Goal: Find specific page/section: Find specific page/section

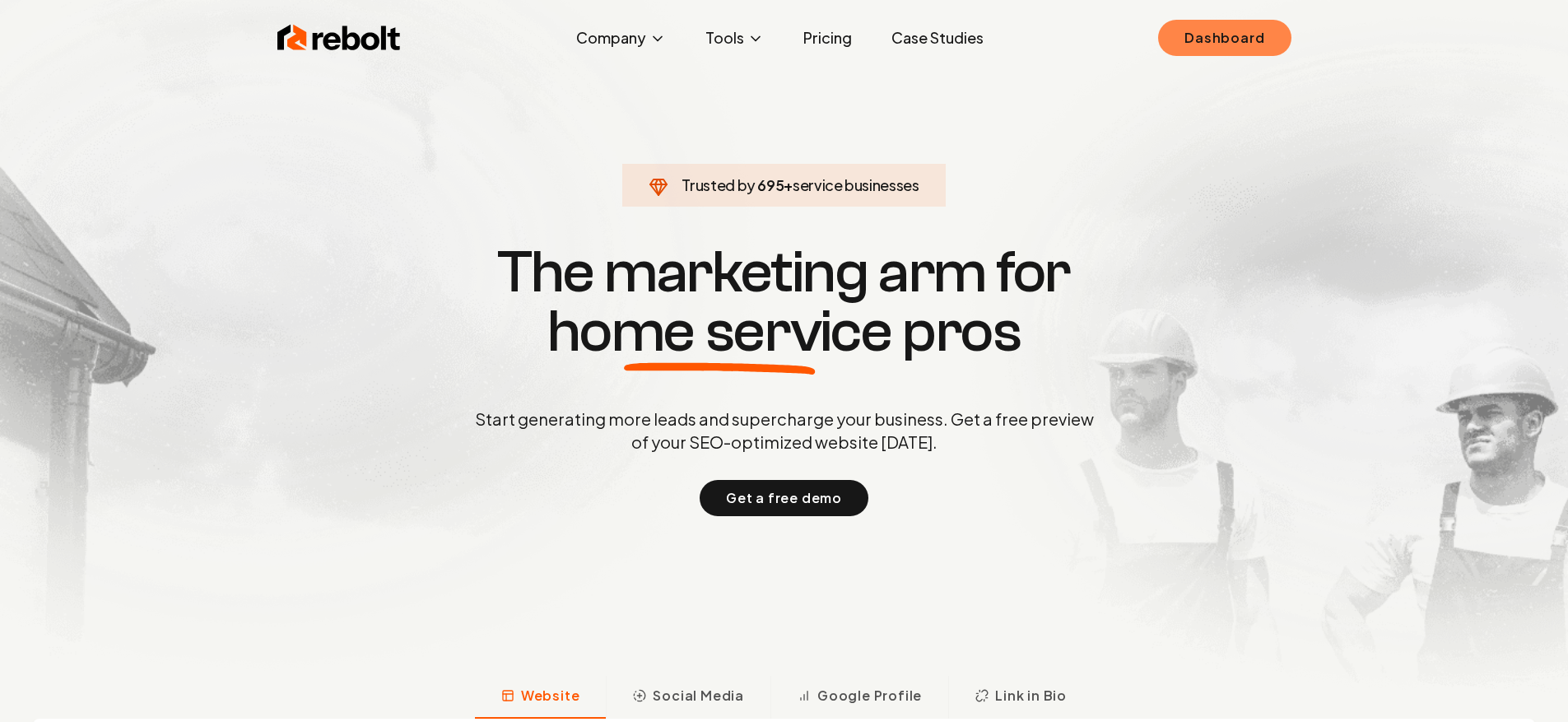
click at [1254, 37] on link "Dashboard" at bounding box center [1224, 38] width 133 height 36
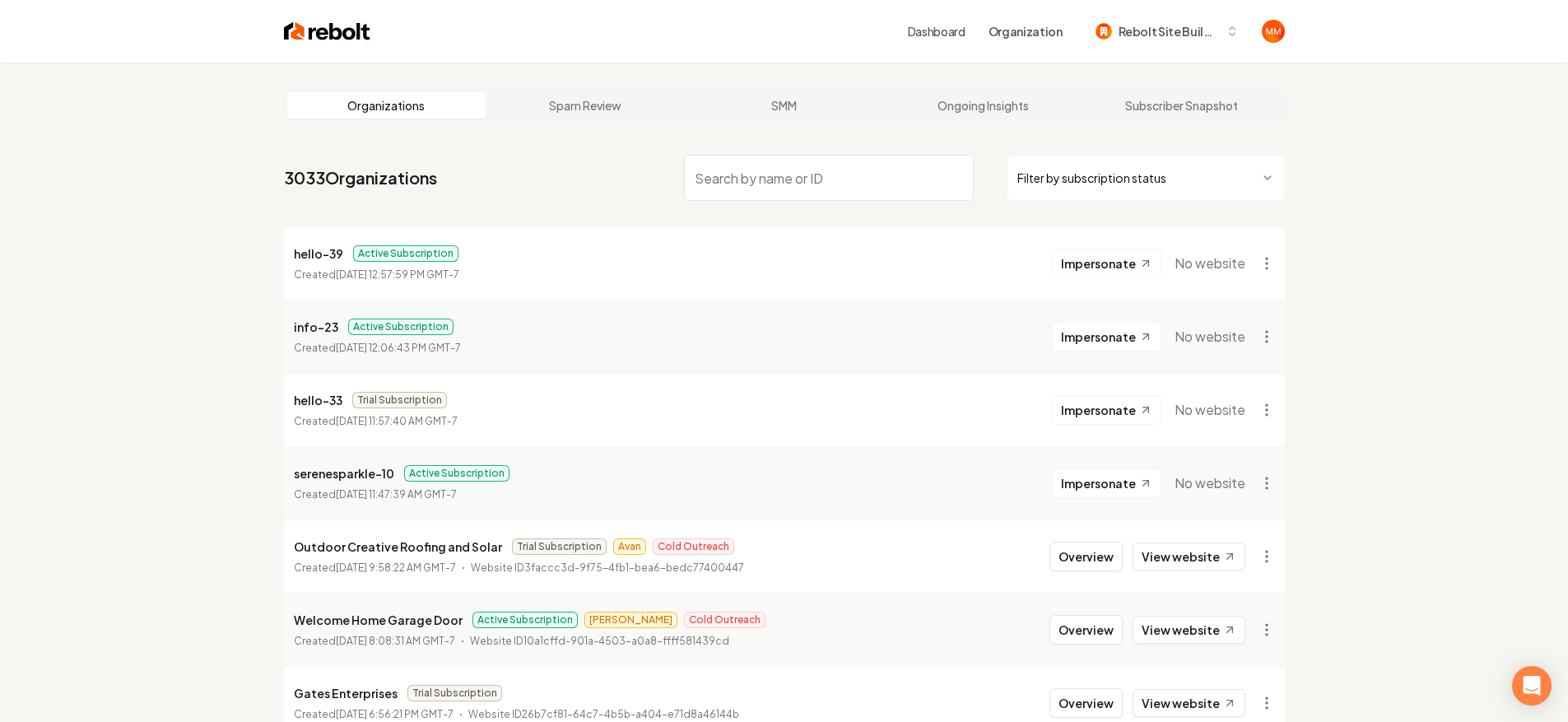
click at [882, 151] on nav "3033 Organizations Filter by subscription status" at bounding box center [784, 184] width 1001 height 73
click at [870, 169] on input "search" at bounding box center [829, 177] width 290 height 47
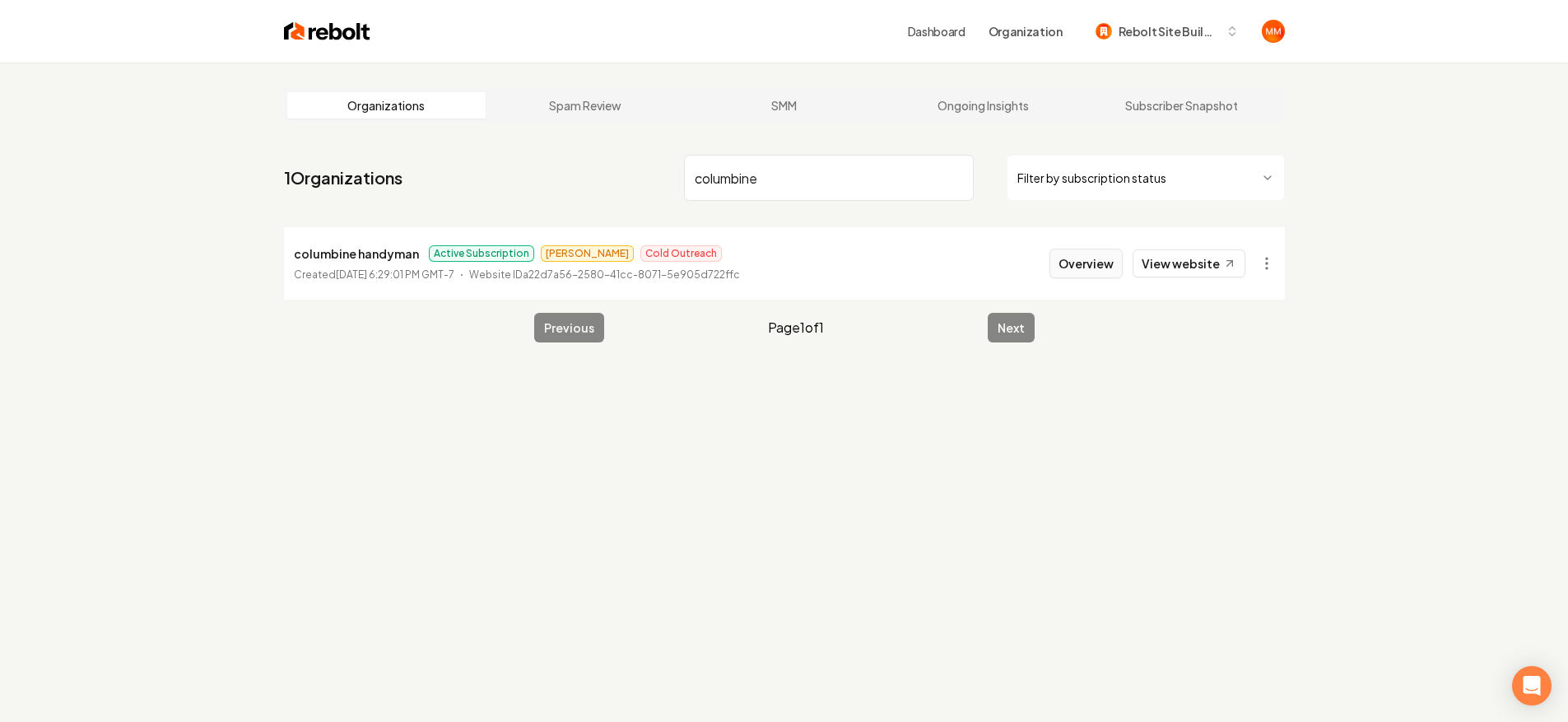
type input "columbine"
click at [1104, 258] on button "Overview" at bounding box center [1085, 264] width 73 height 30
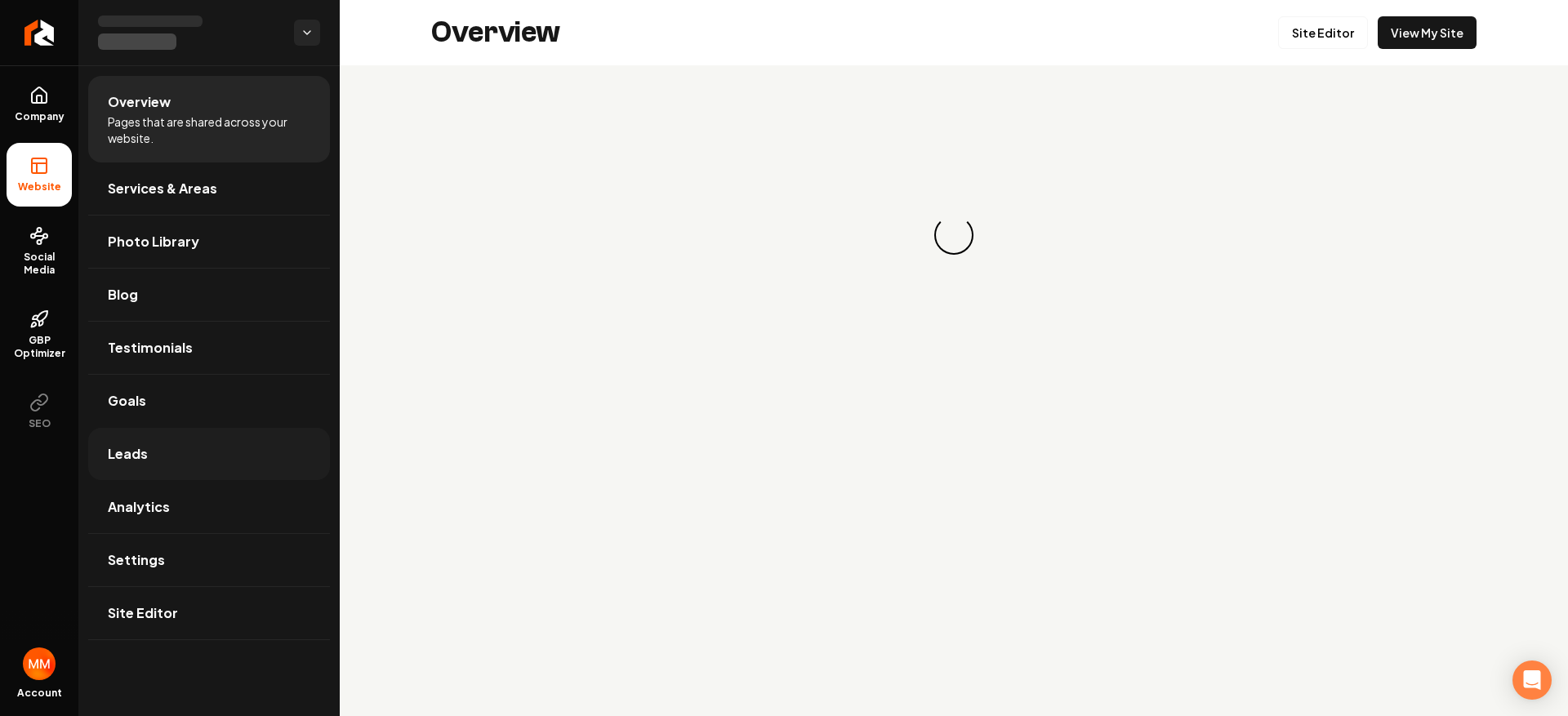
click at [232, 444] on link "Leads" at bounding box center [209, 454] width 242 height 52
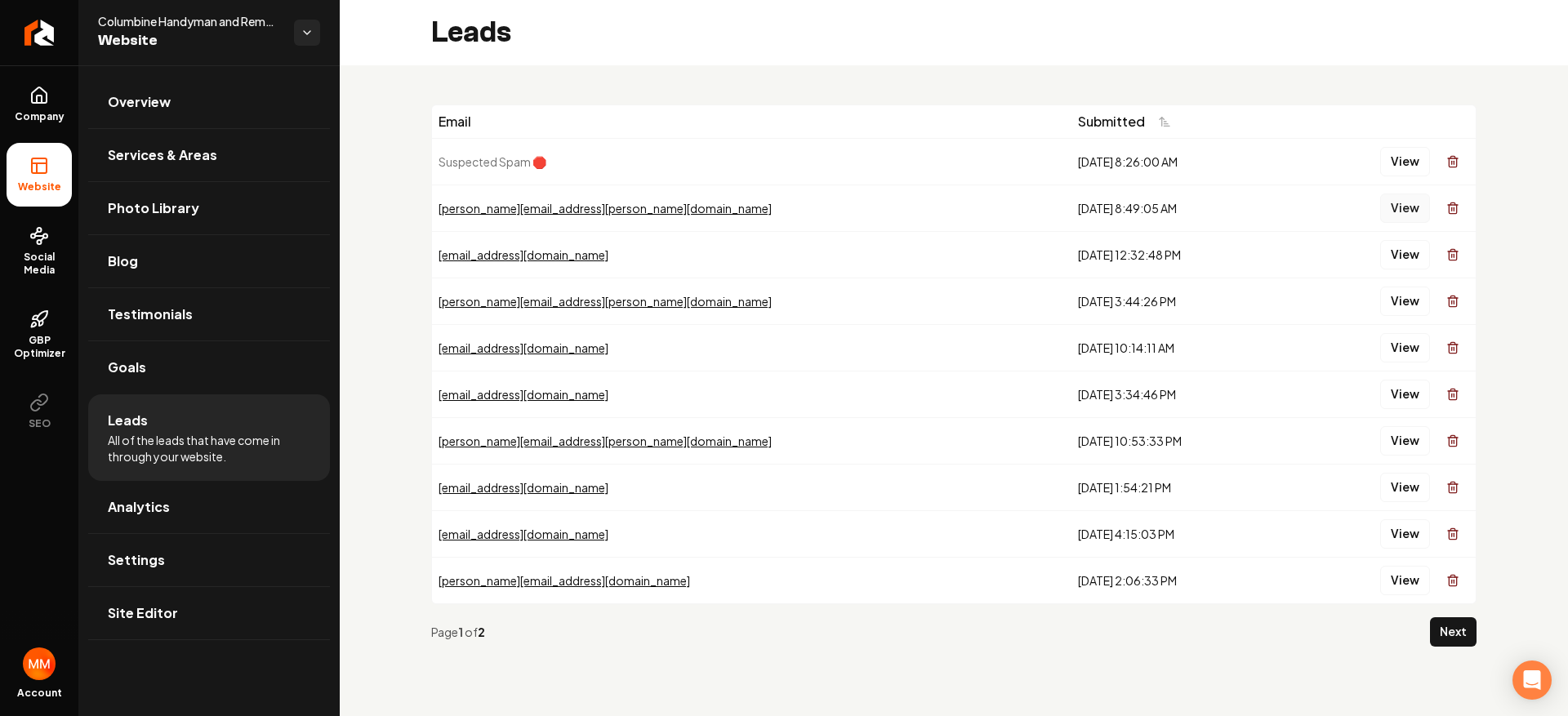
click at [1409, 204] on button "View" at bounding box center [1404, 208] width 50 height 30
click at [1393, 241] on button "View" at bounding box center [1404, 255] width 50 height 30
drag, startPoint x: 1278, startPoint y: 216, endPoint x: 1267, endPoint y: 198, distance: 21.1
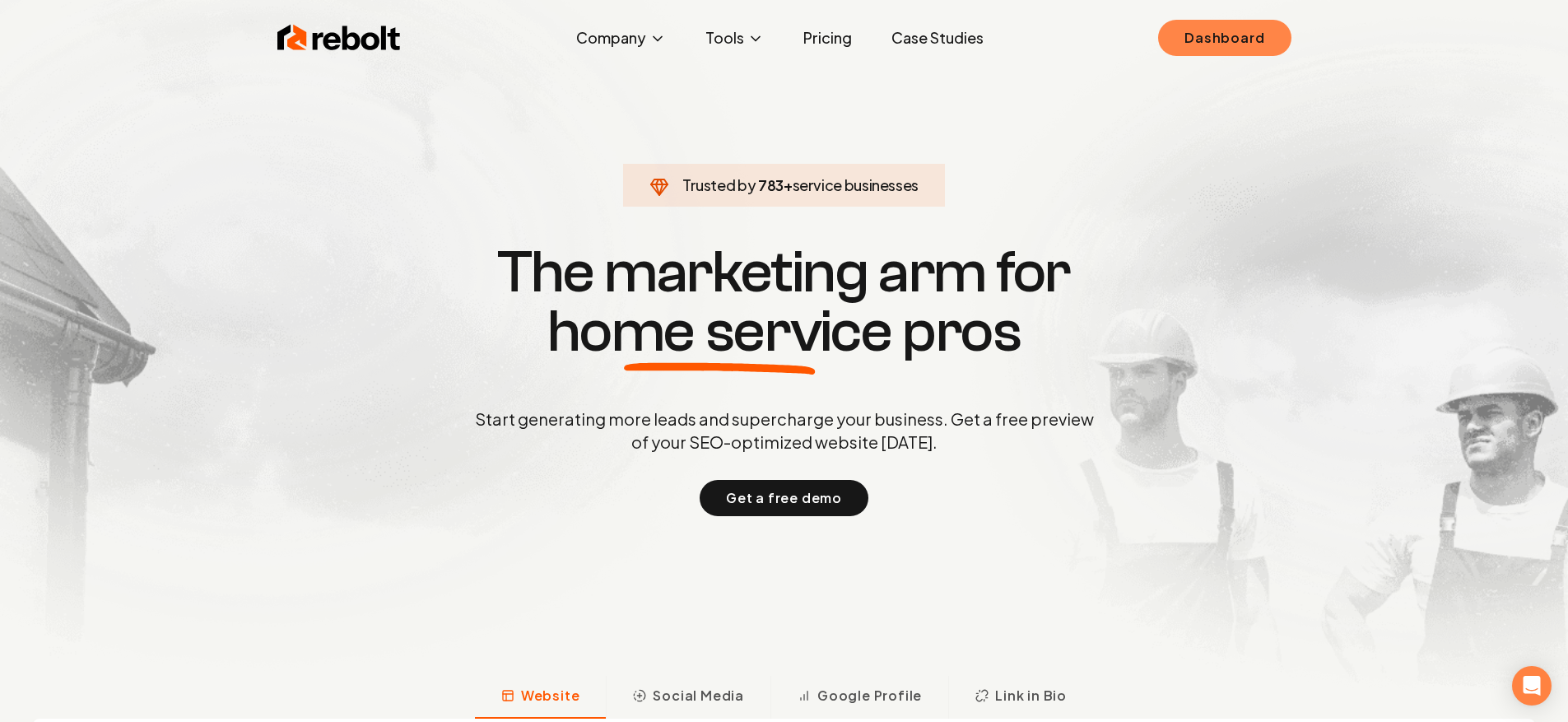
click at [1203, 43] on link "Dashboard" at bounding box center [1224, 38] width 133 height 36
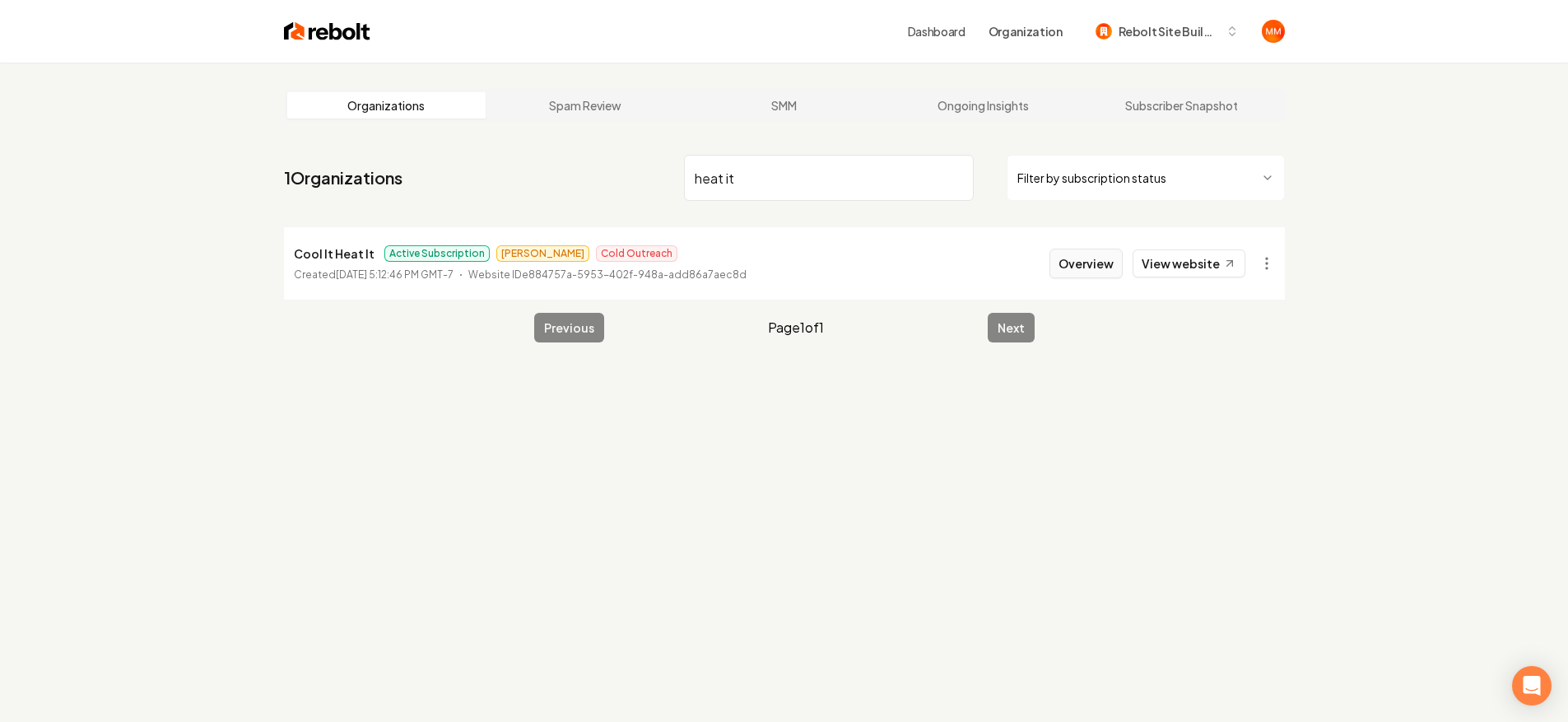
type input "heat it"
click at [1091, 255] on button "Overview" at bounding box center [1085, 264] width 73 height 30
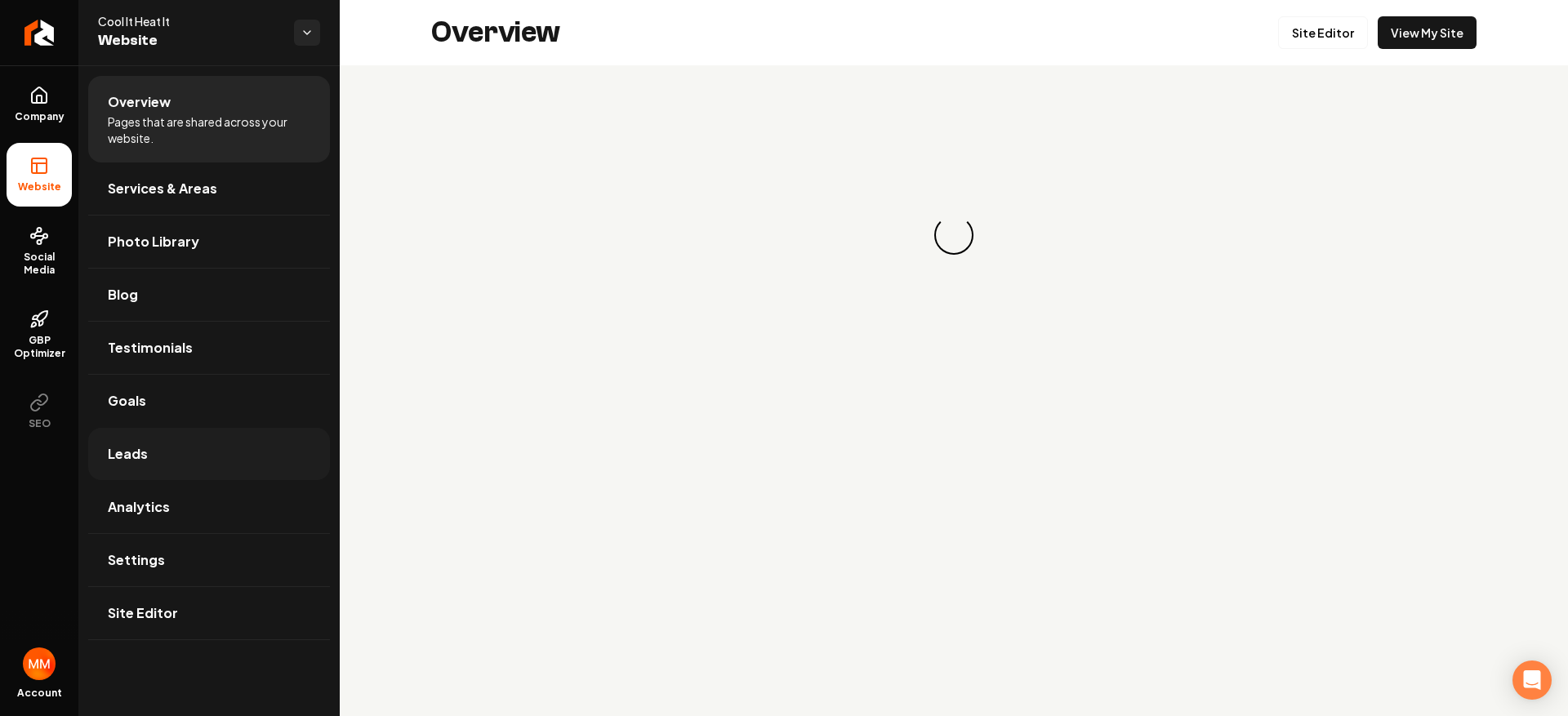
click at [206, 438] on link "Leads" at bounding box center [209, 454] width 242 height 52
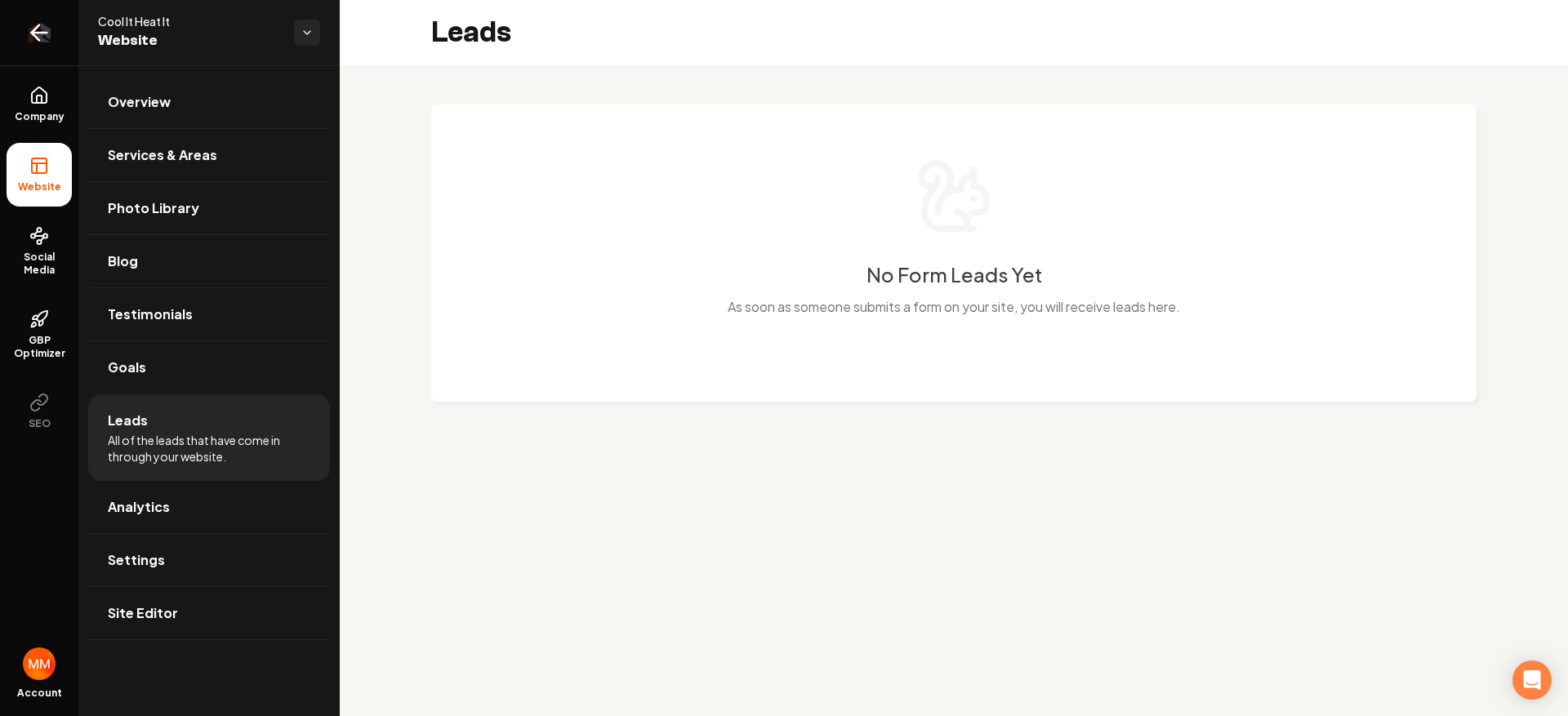
click at [33, 26] on icon "Return to dashboard" at bounding box center [39, 33] width 26 height 26
